Goal: Transaction & Acquisition: Purchase product/service

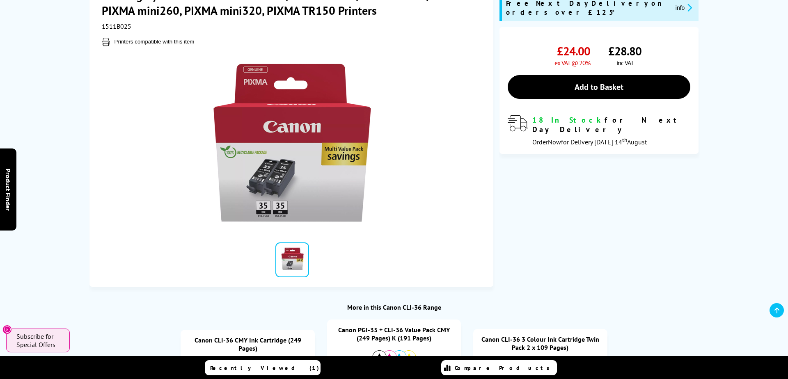
scroll to position [153, 0]
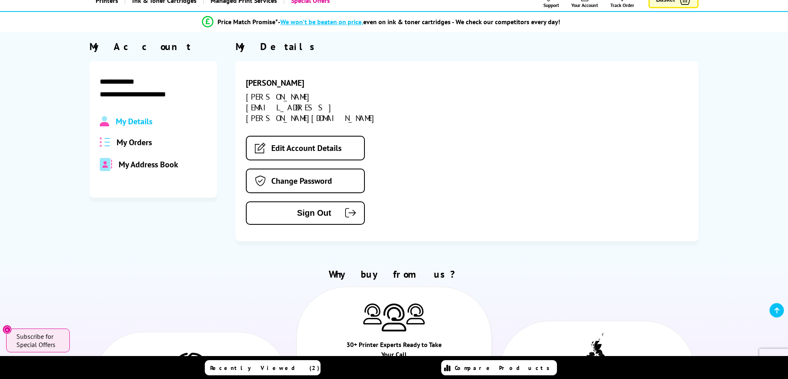
scroll to position [46, 0]
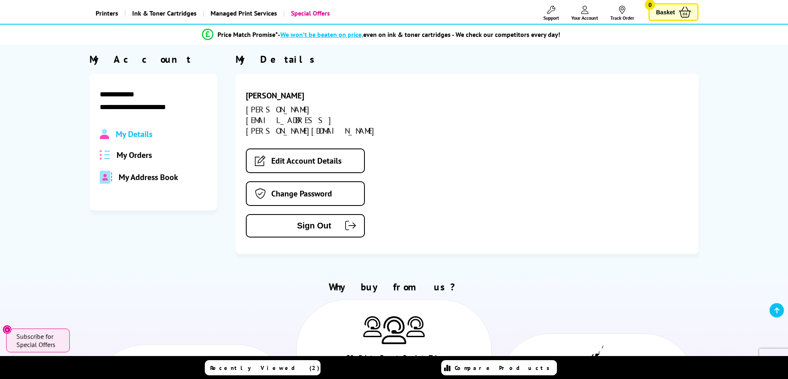
click at [141, 152] on span "My Orders" at bounding box center [134, 155] width 35 height 11
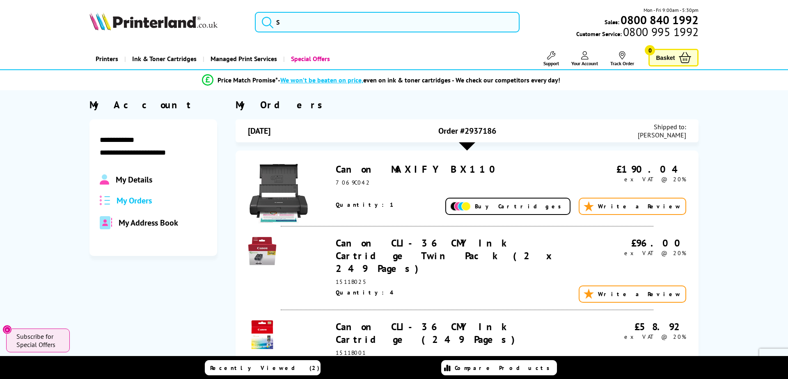
scroll to position [0, 0]
click at [550, 58] on icon at bounding box center [551, 55] width 8 height 8
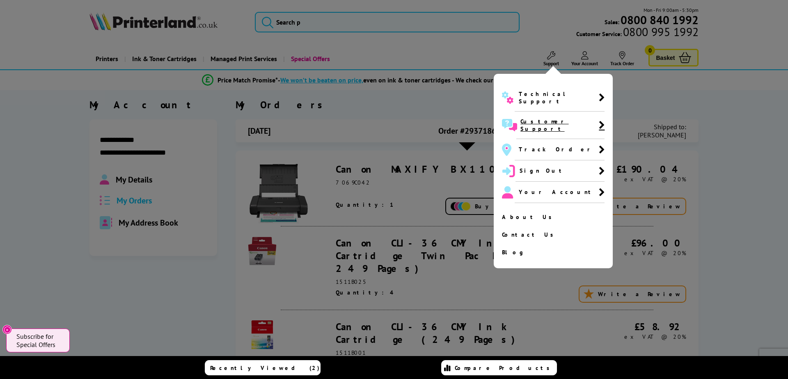
click at [540, 118] on span "Customer Support" at bounding box center [559, 125] width 78 height 15
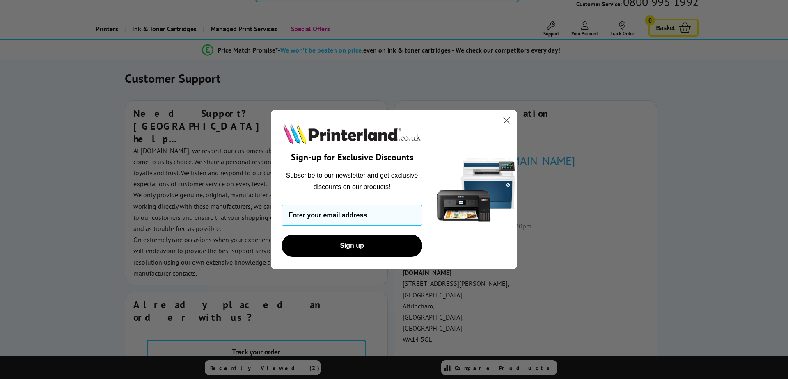
scroll to position [31, 0]
click at [507, 120] on icon "Close dialog" at bounding box center [507, 120] width 6 height 6
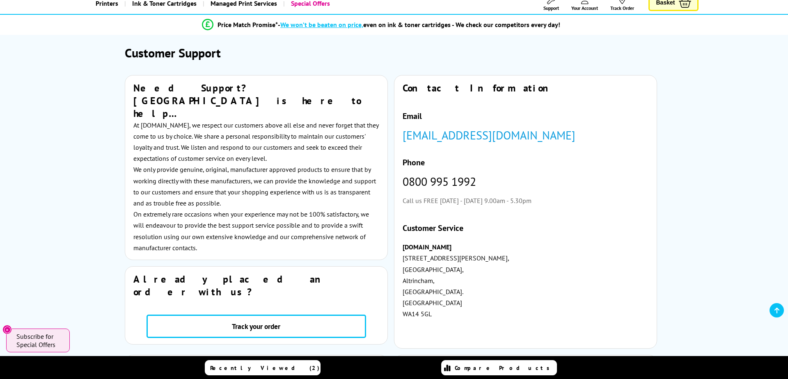
scroll to position [56, 0]
click at [406, 134] on link "customer.service@printerland.co.uk" at bounding box center [489, 134] width 173 height 15
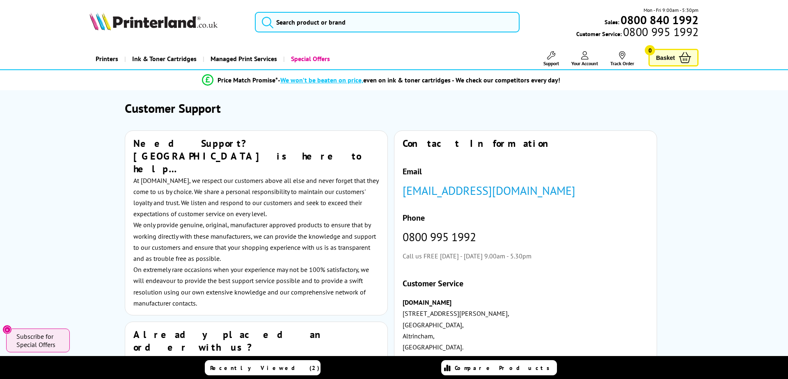
scroll to position [0, 0]
click at [589, 60] on span "Your Account" at bounding box center [584, 63] width 27 height 6
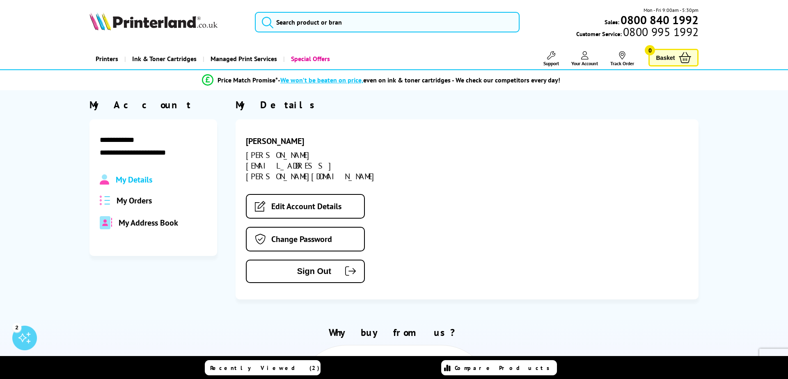
click at [120, 199] on span "My Orders" at bounding box center [134, 200] width 35 height 11
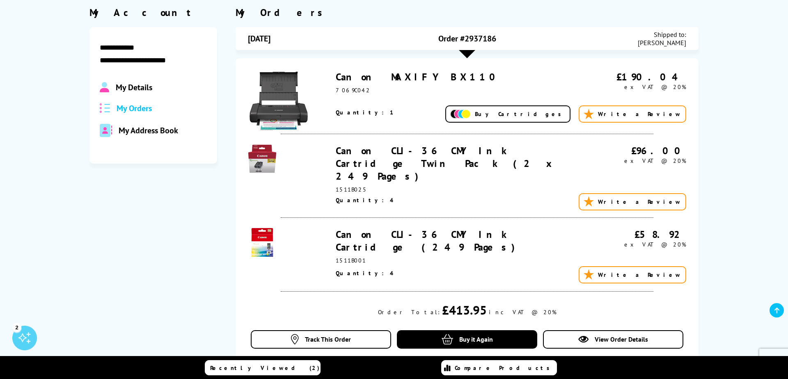
scroll to position [94, 0]
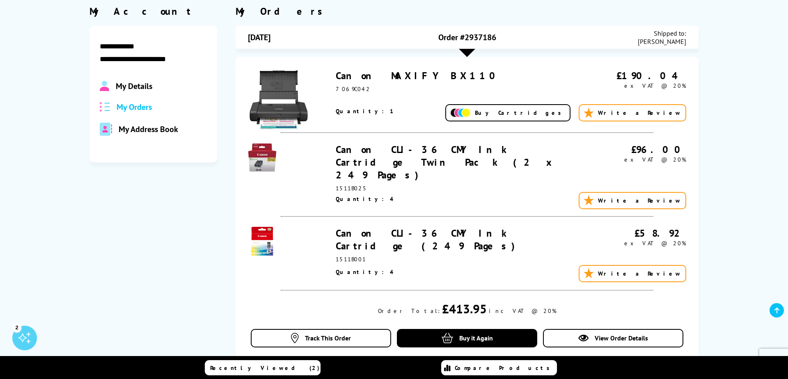
click at [355, 156] on link "Canon CLI-36 CMY Ink Cartridge Twin Pack (2 x 249 Pages)" at bounding box center [446, 162] width 221 height 38
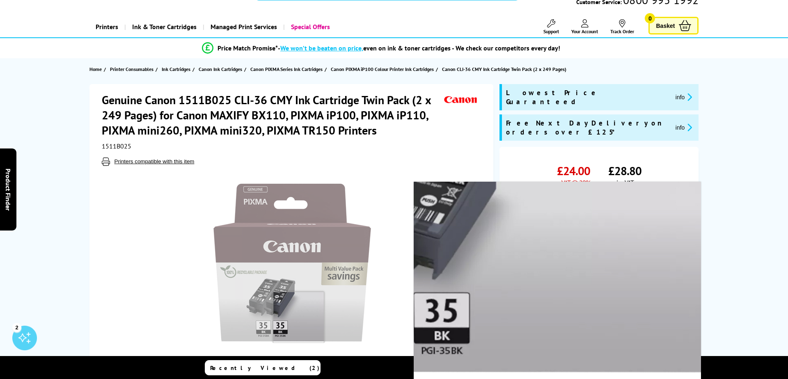
scroll to position [24, 0]
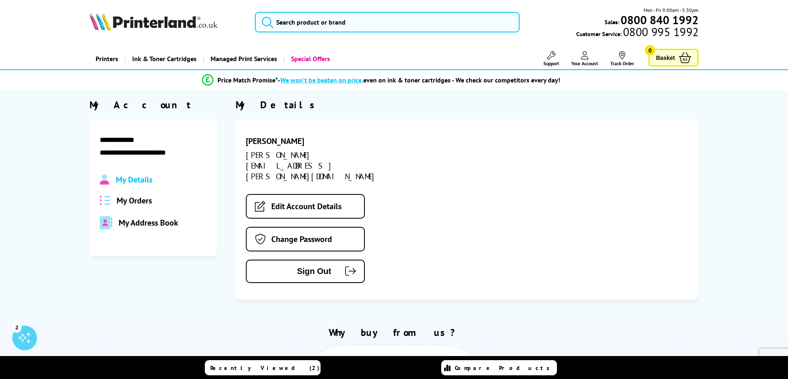
click at [131, 203] on span "My Orders" at bounding box center [134, 200] width 35 height 11
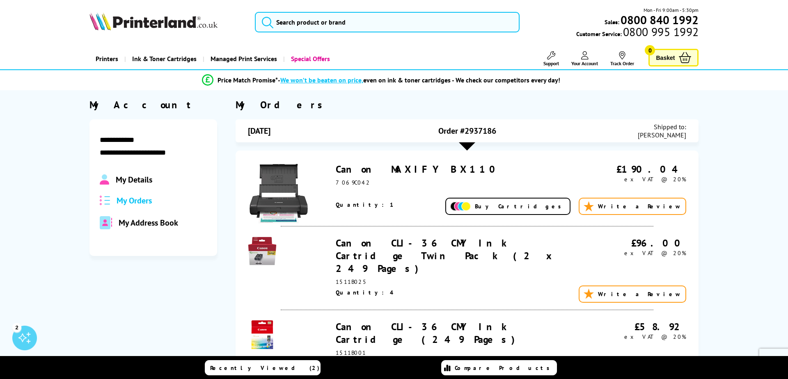
click at [471, 202] on img at bounding box center [460, 206] width 21 height 9
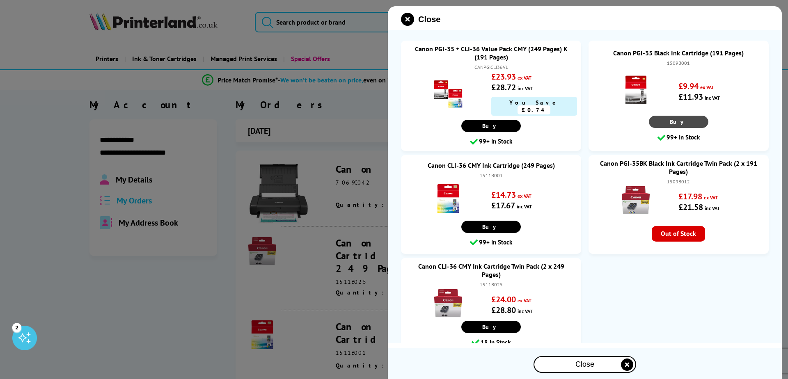
click at [500, 122] on span "Buy" at bounding box center [491, 125] width 18 height 7
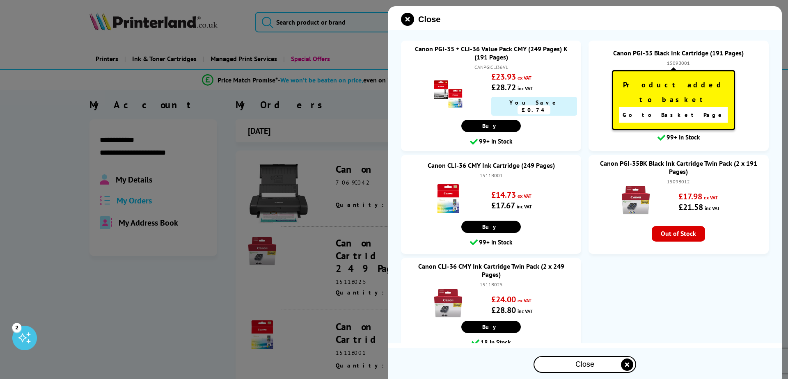
click at [682, 109] on span "Go to Basket Page" at bounding box center [673, 114] width 102 height 11
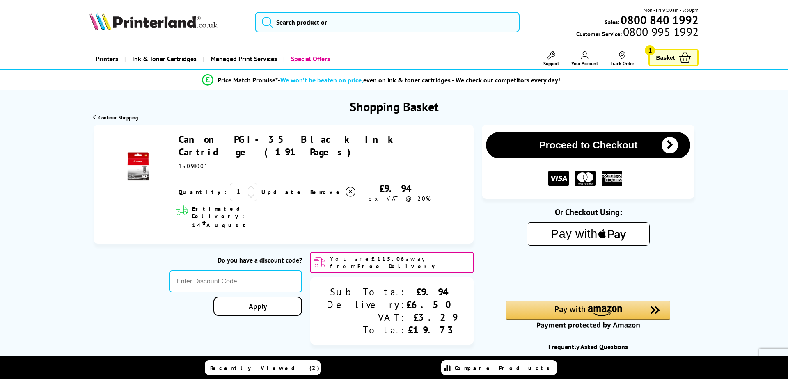
click at [672, 64] on link "Basket 1" at bounding box center [673, 58] width 50 height 18
click at [247, 184] on icon at bounding box center [250, 187] width 7 height 7
click at [624, 145] on button "Proceed to Checkout" at bounding box center [588, 145] width 204 height 26
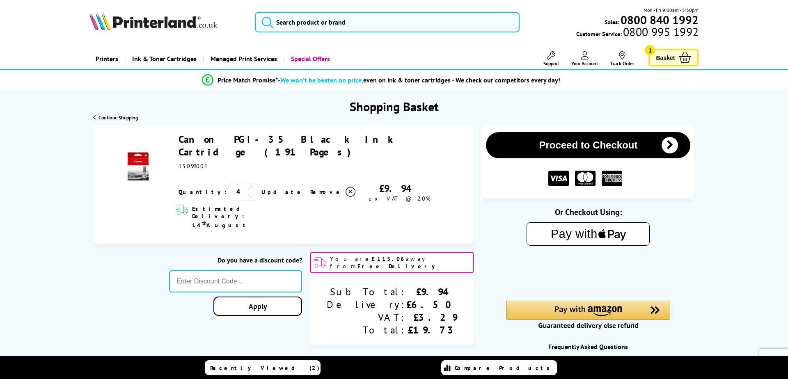
click at [573, 236] on text "Pay with" at bounding box center [574, 234] width 47 height 13
click at [261, 188] on link "Update" at bounding box center [282, 191] width 42 height 7
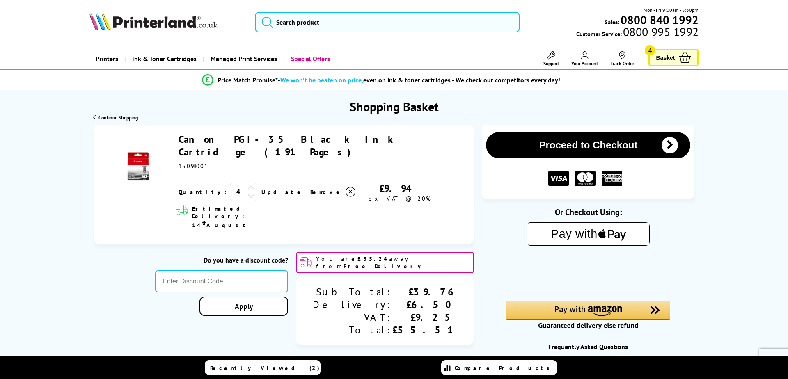
click at [247, 184] on icon at bounding box center [250, 187] width 7 height 7
click at [261, 188] on link "Update" at bounding box center [282, 191] width 42 height 7
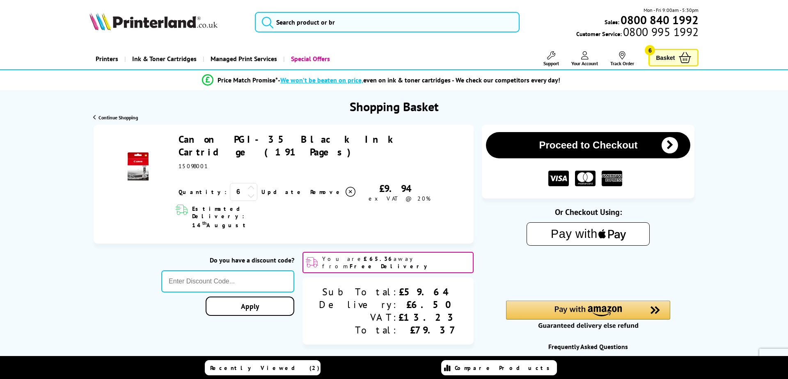
click at [247, 192] on icon at bounding box center [250, 195] width 7 height 7
click at [261, 188] on link "Update" at bounding box center [282, 191] width 42 height 7
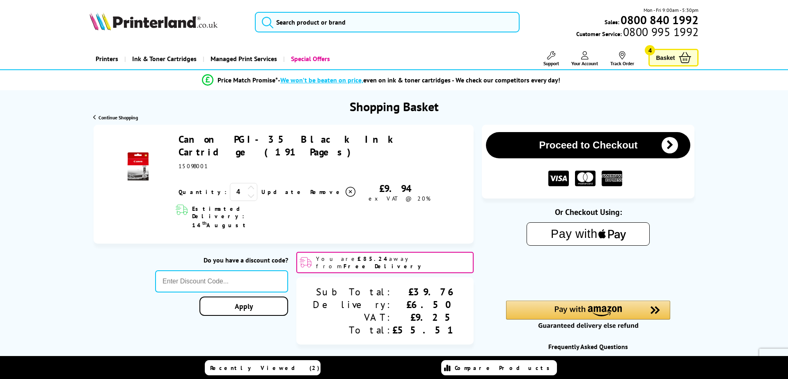
click at [668, 146] on icon "submit" at bounding box center [669, 145] width 16 height 16
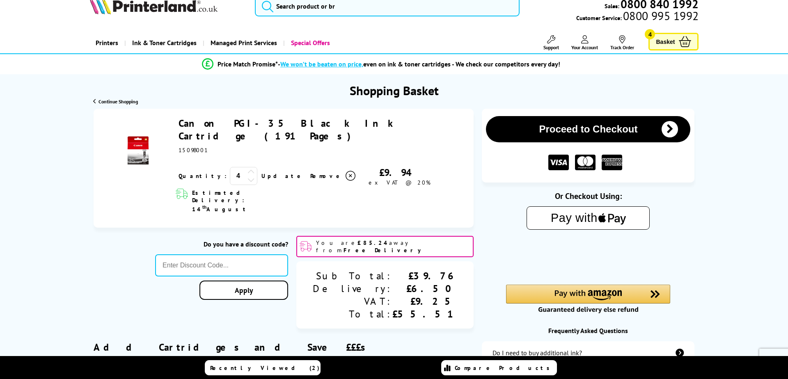
scroll to position [22, 0]
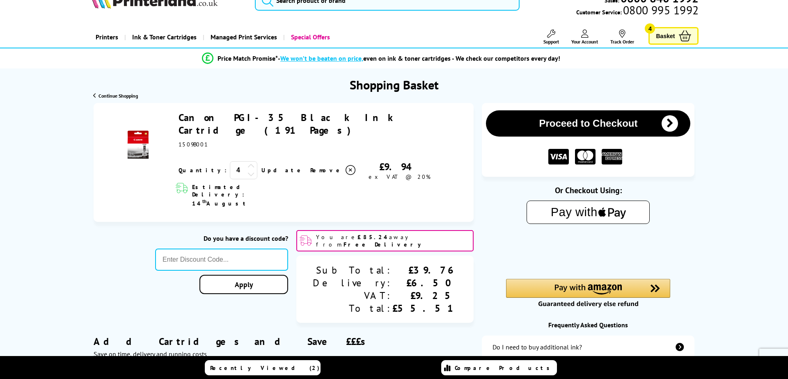
click at [574, 213] on text "Pay with" at bounding box center [574, 212] width 47 height 13
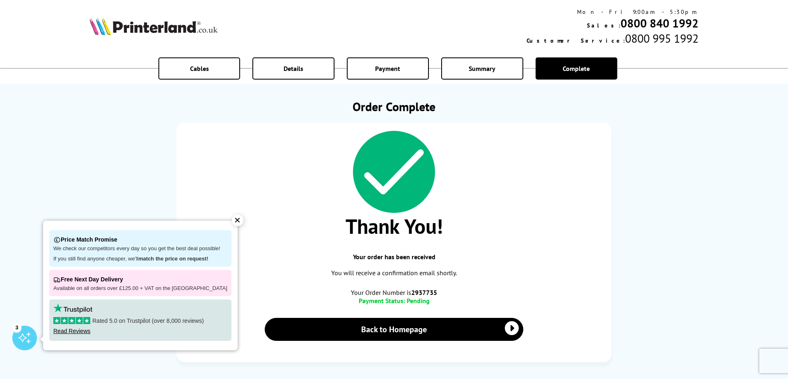
click at [233, 222] on div "✕" at bounding box center [237, 220] width 11 height 11
